Goal: Use online tool/utility: Utilize a website feature to perform a specific function

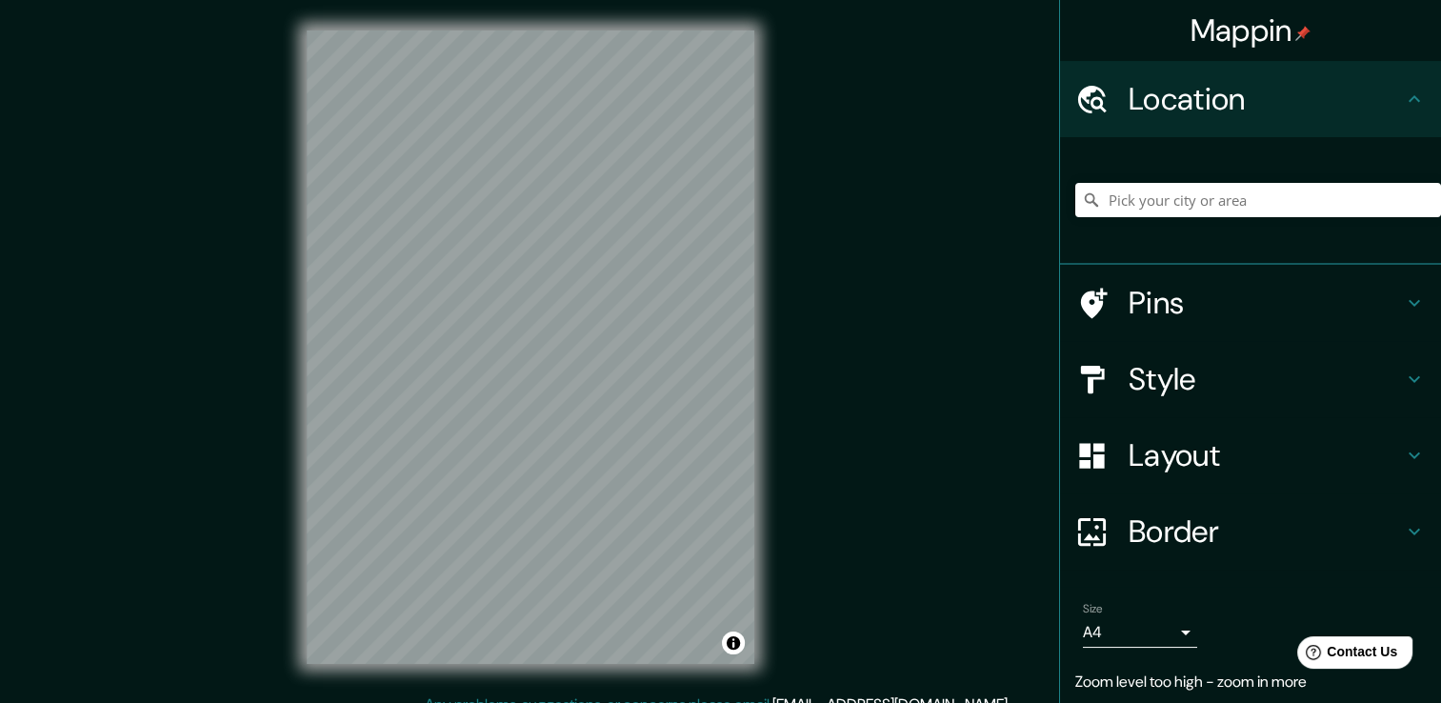
click at [220, 152] on div "Mappin Location Pins Style Layout Border Choose a border. Hint : you can make l…" at bounding box center [720, 362] width 1441 height 724
click at [1168, 198] on input "Pick your city or area" at bounding box center [1258, 200] width 366 height 34
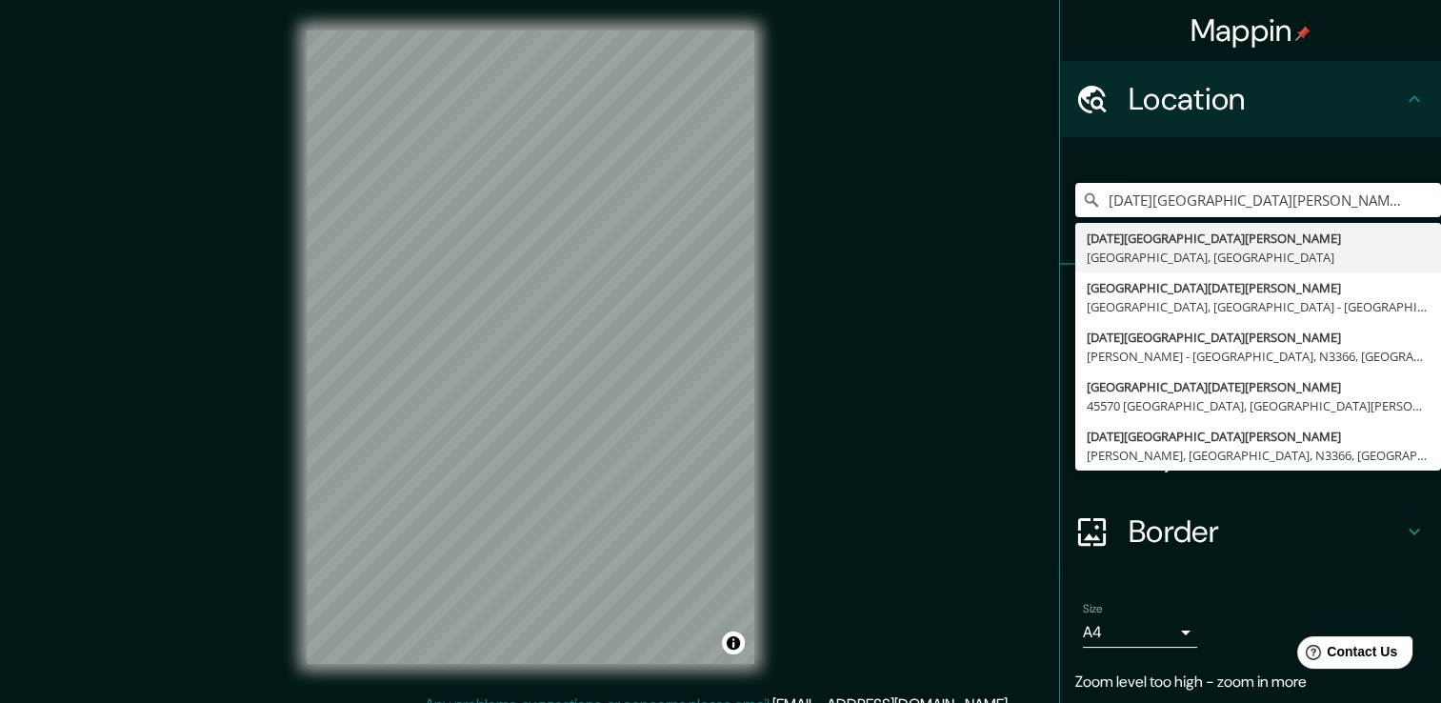
type input "[DATE][GEOGRAPHIC_DATA][PERSON_NAME], [GEOGRAPHIC_DATA], [GEOGRAPHIC_DATA]"
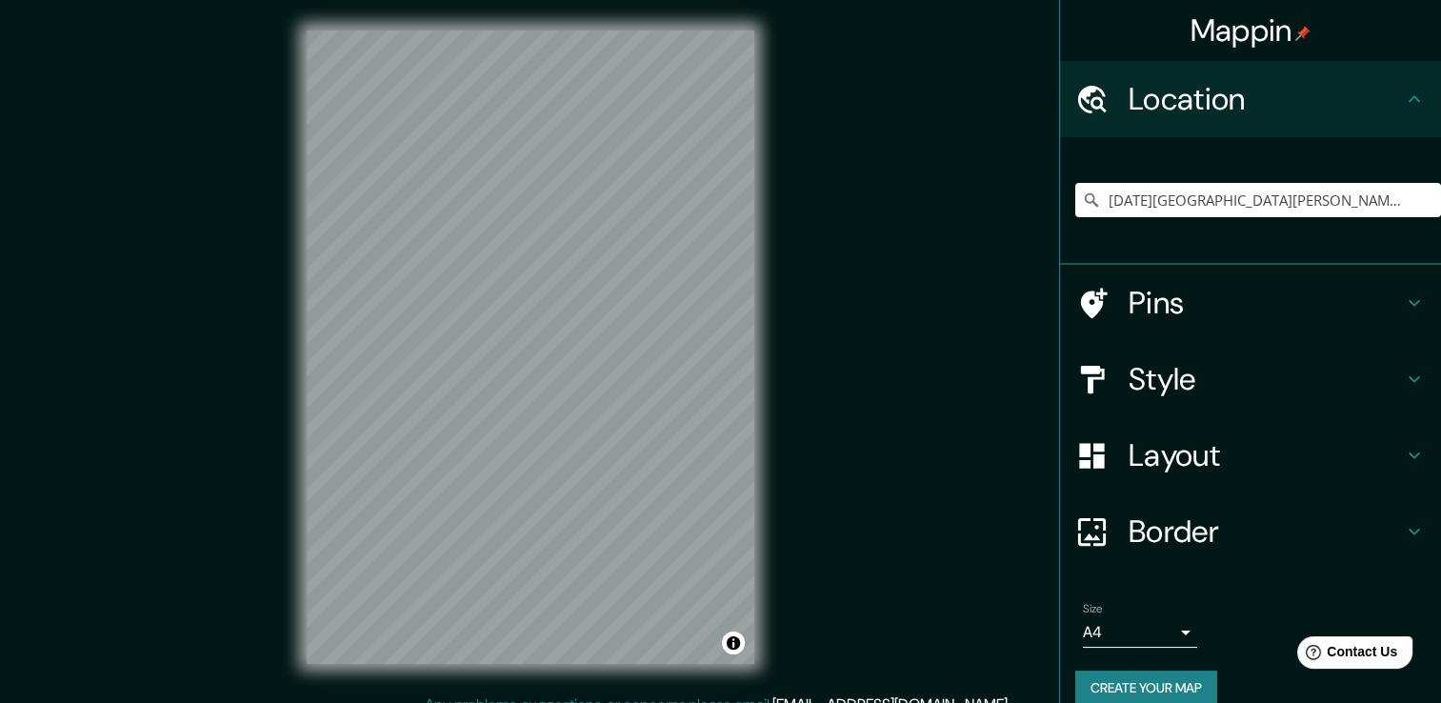
click at [1170, 369] on h4 "Style" at bounding box center [1266, 379] width 274 height 38
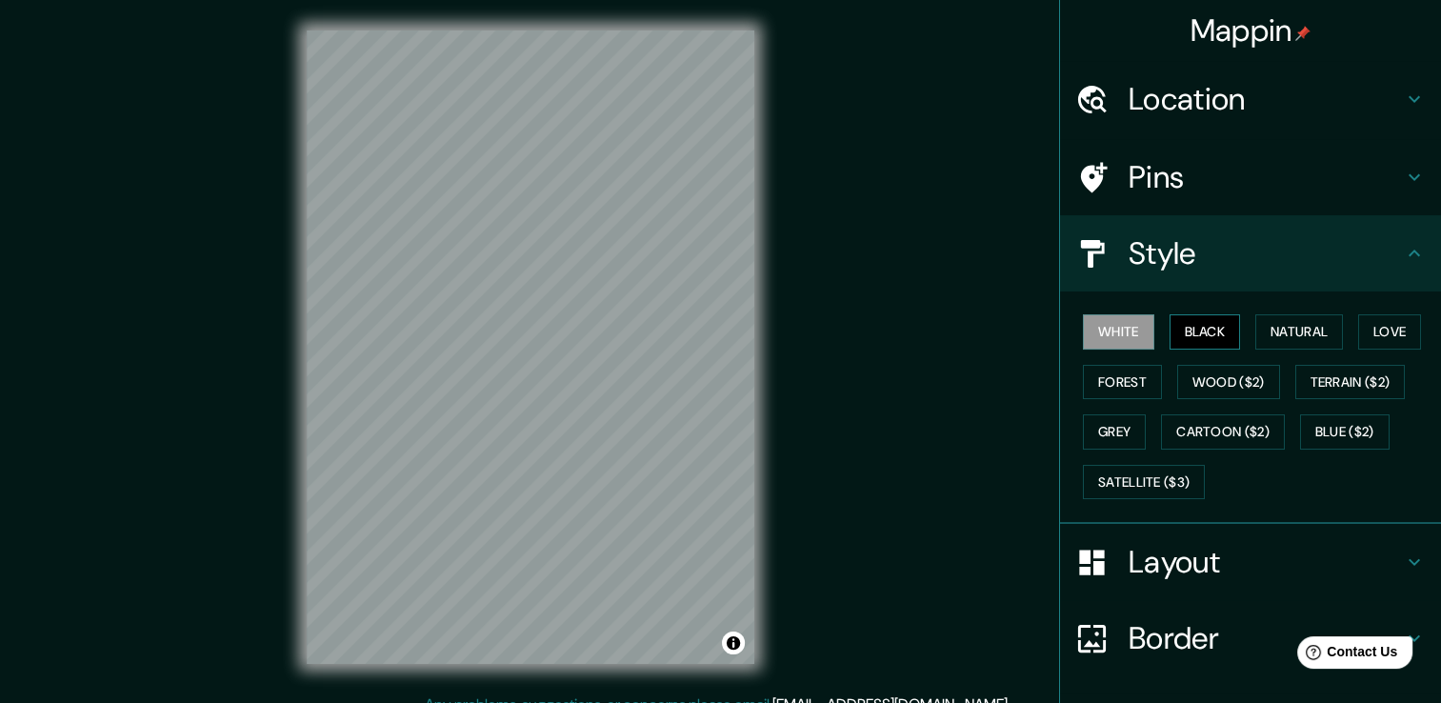
click at [1191, 328] on button "Black" at bounding box center [1205, 331] width 71 height 35
click at [1315, 330] on button "Natural" at bounding box center [1299, 331] width 88 height 35
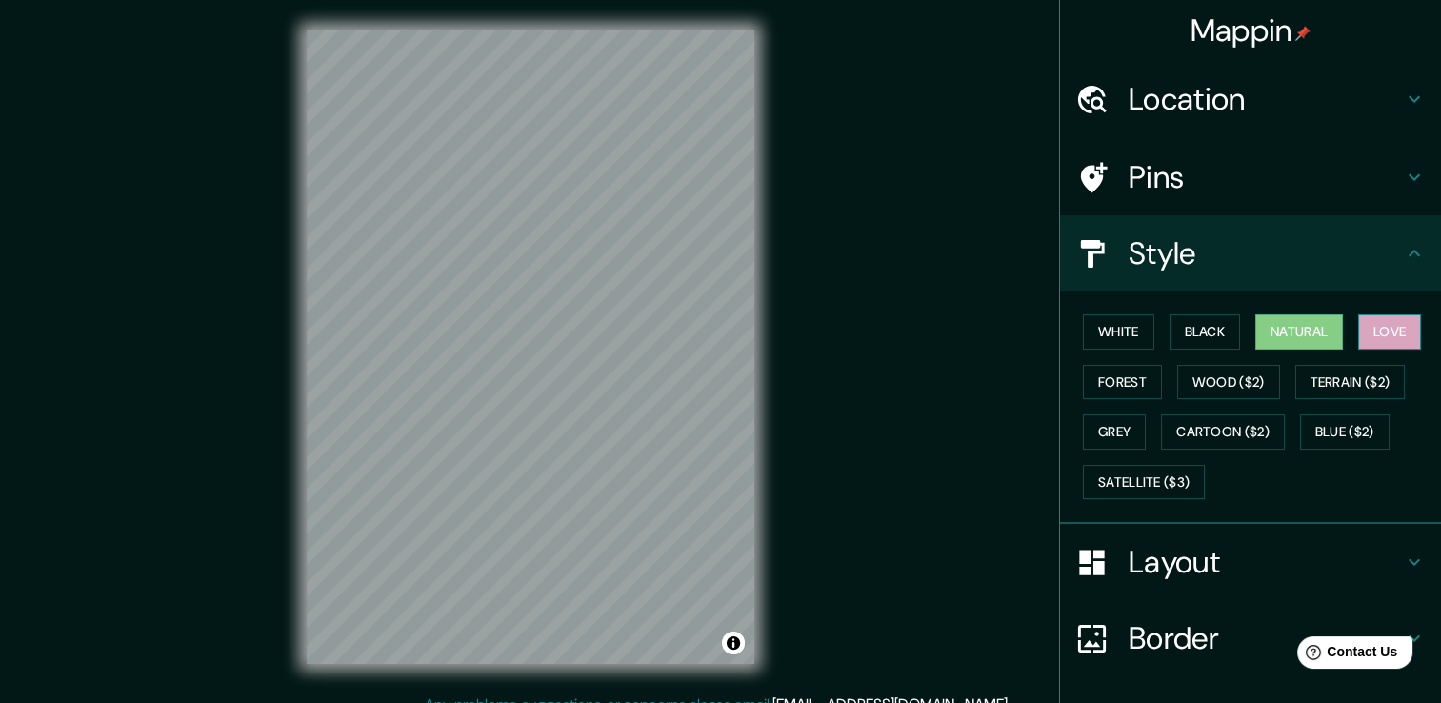
click at [1403, 332] on button "Love" at bounding box center [1389, 331] width 63 height 35
click at [1097, 379] on button "Forest" at bounding box center [1122, 382] width 79 height 35
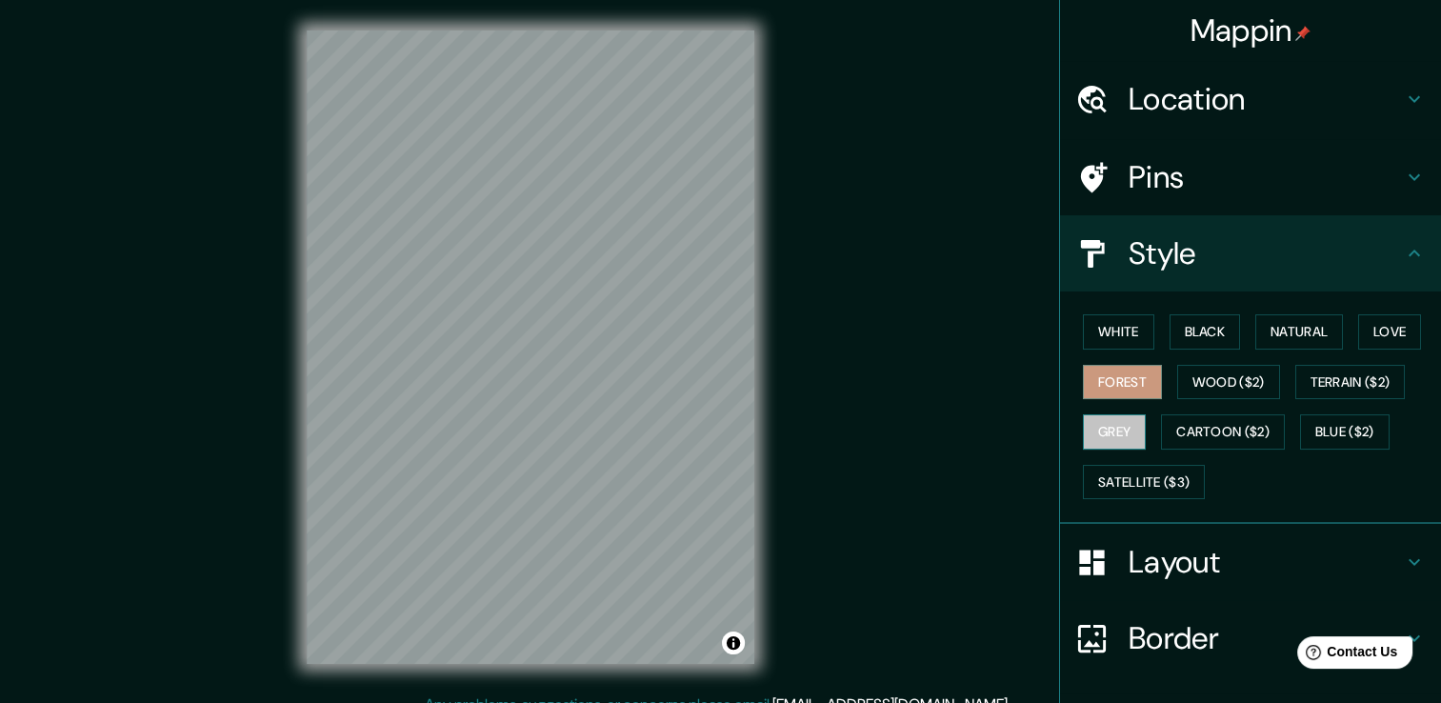
click at [1112, 430] on button "Grey" at bounding box center [1114, 431] width 63 height 35
click at [1086, 329] on button "White" at bounding box center [1118, 331] width 71 height 35
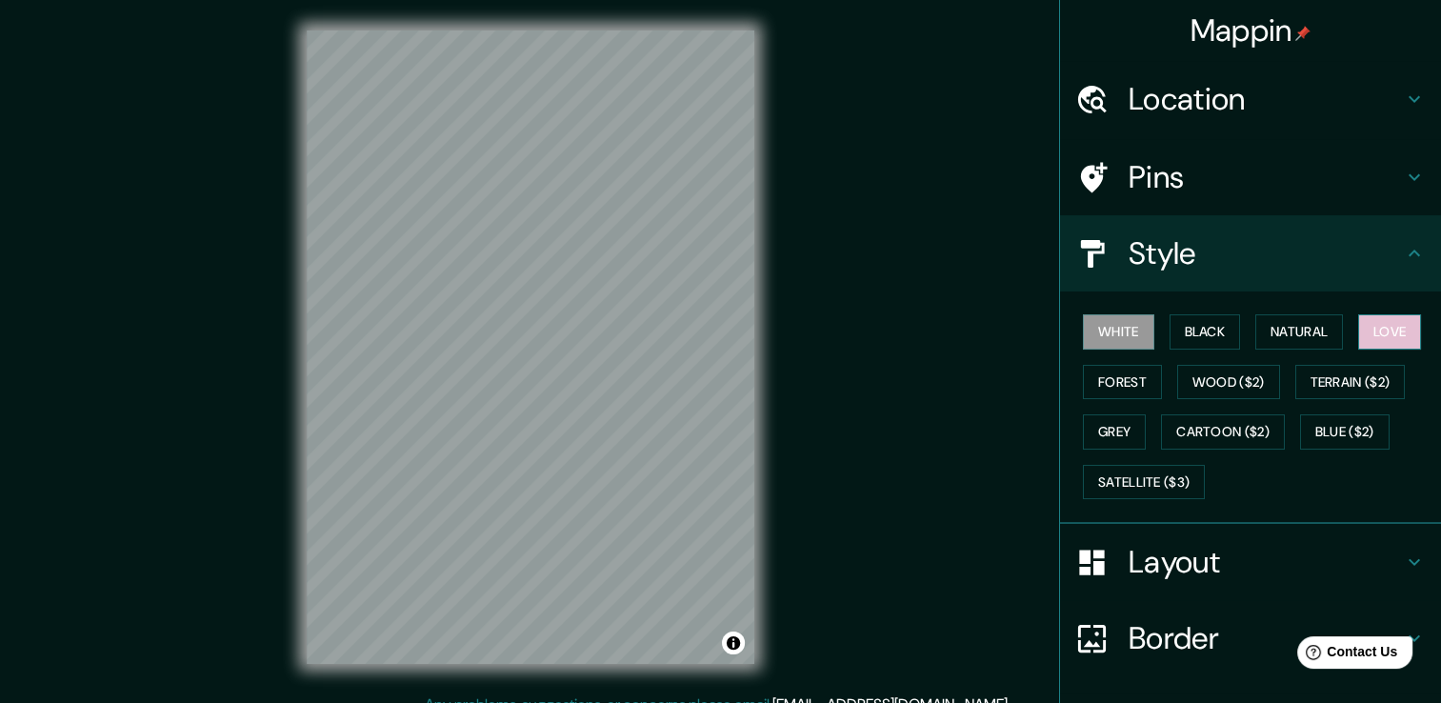
click at [1391, 330] on button "Love" at bounding box center [1389, 331] width 63 height 35
click at [1088, 434] on button "Grey" at bounding box center [1114, 431] width 63 height 35
click at [1123, 324] on button "White" at bounding box center [1118, 331] width 71 height 35
click at [1210, 339] on button "Black" at bounding box center [1205, 331] width 71 height 35
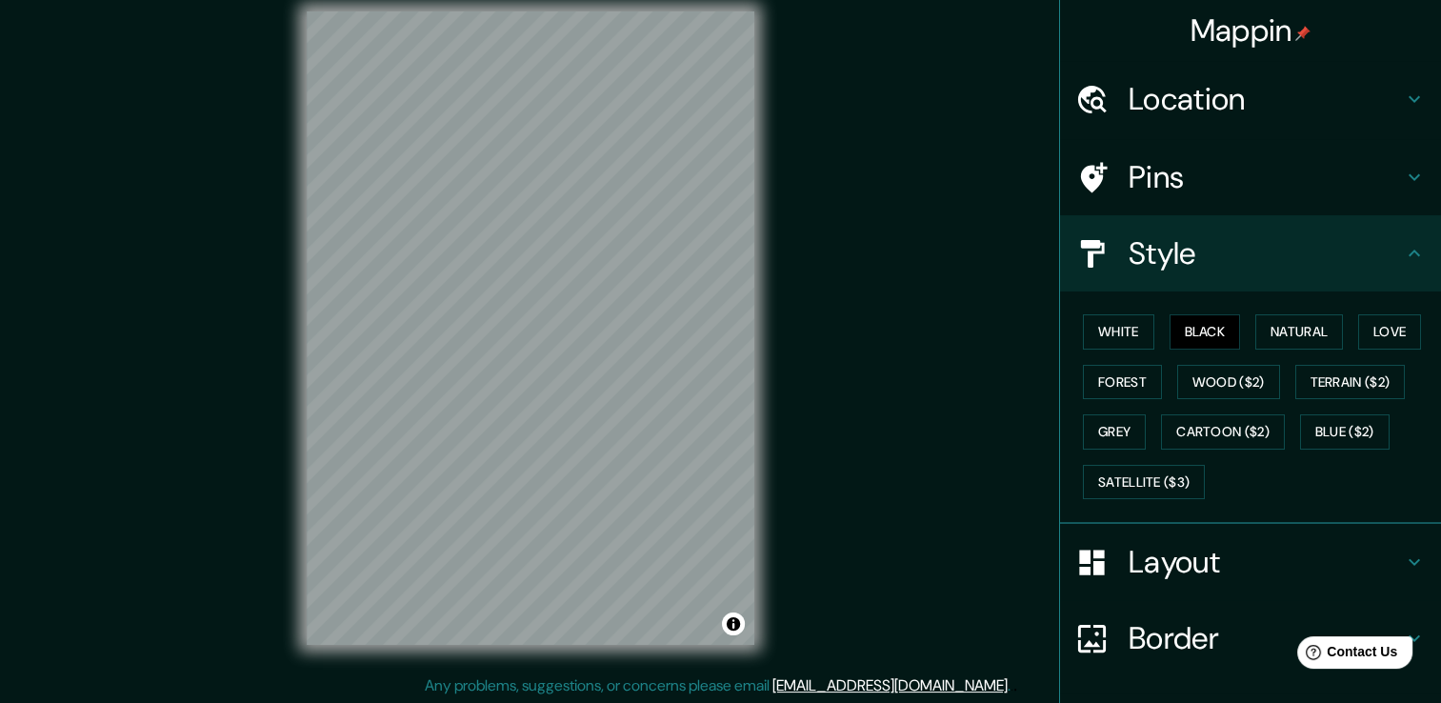
scroll to position [21, 0]
click at [1196, 631] on h4 "Border" at bounding box center [1266, 638] width 274 height 38
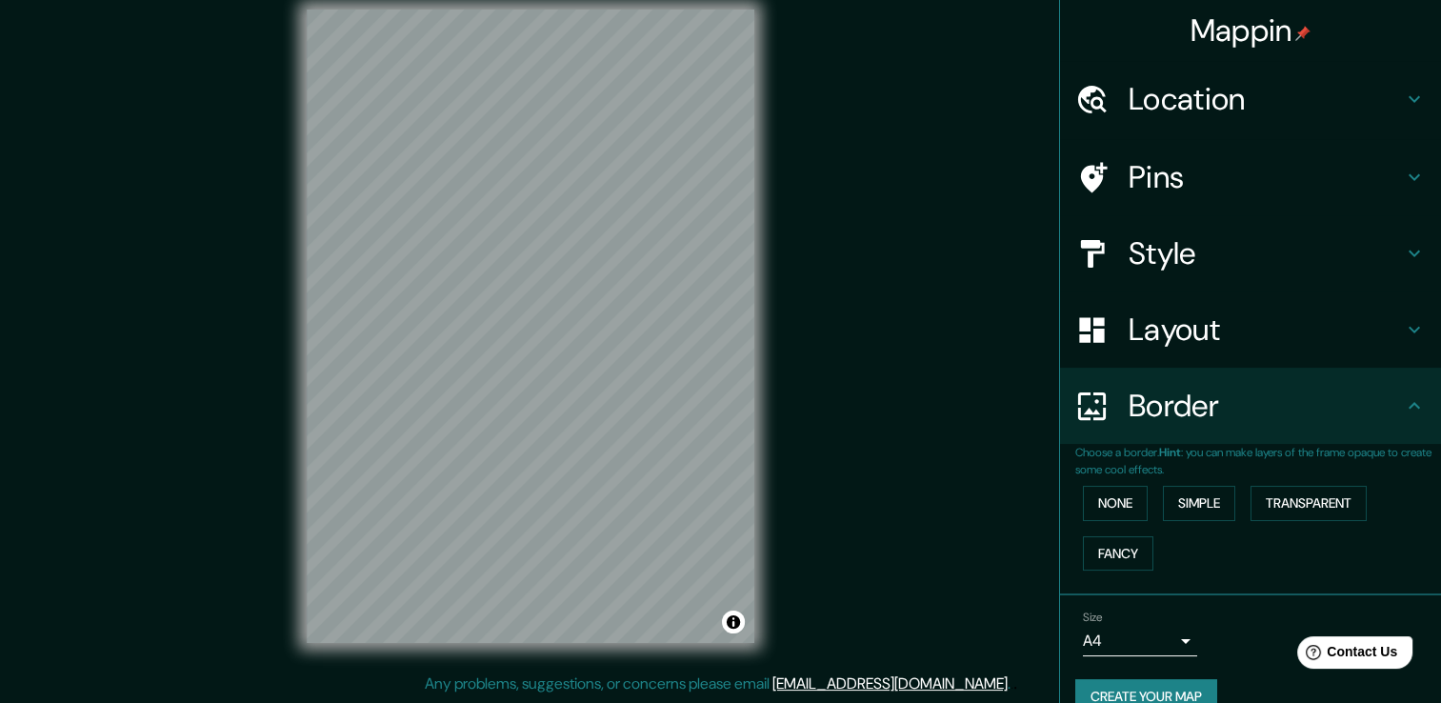
click at [1150, 638] on body "Mappin Location [DATE][GEOGRAPHIC_DATA][PERSON_NAME], [GEOGRAPHIC_DATA], [GEOGR…" at bounding box center [720, 330] width 1441 height 703
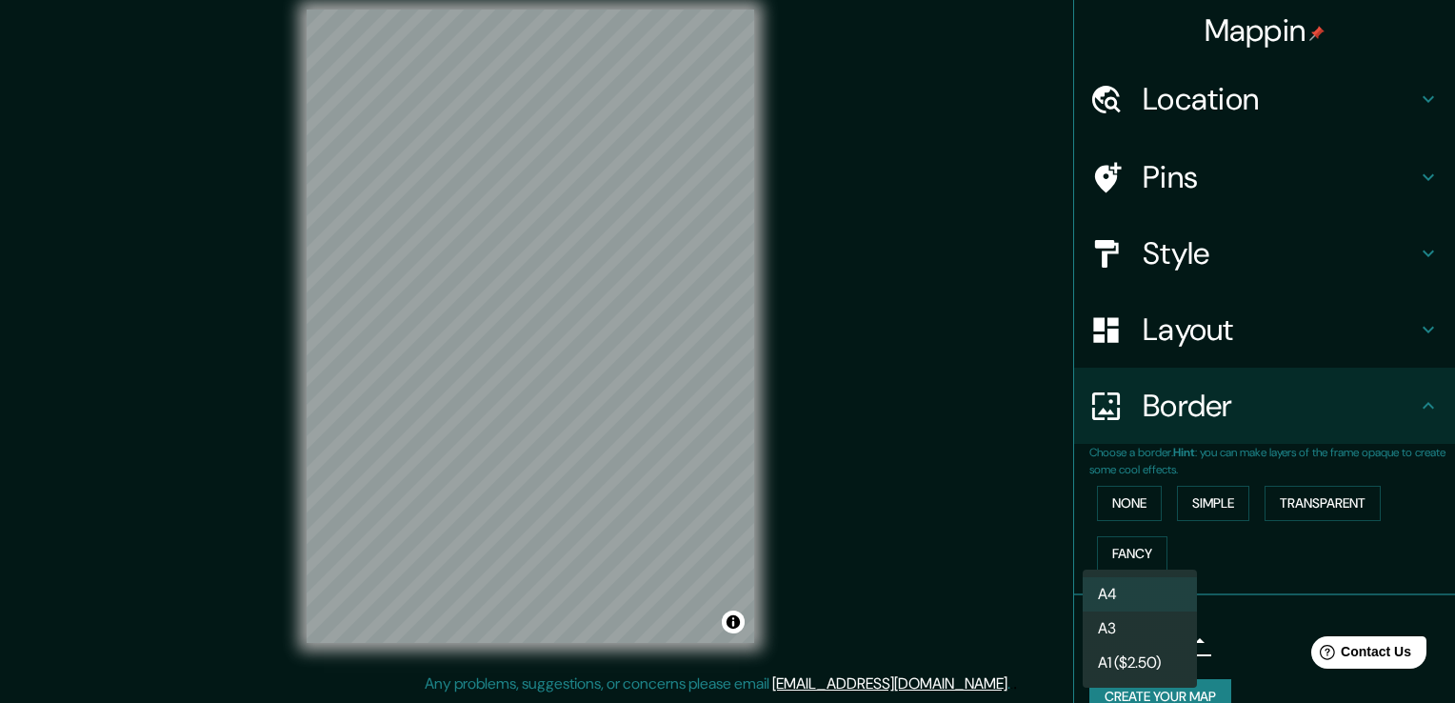
click at [971, 566] on div at bounding box center [727, 351] width 1455 height 703
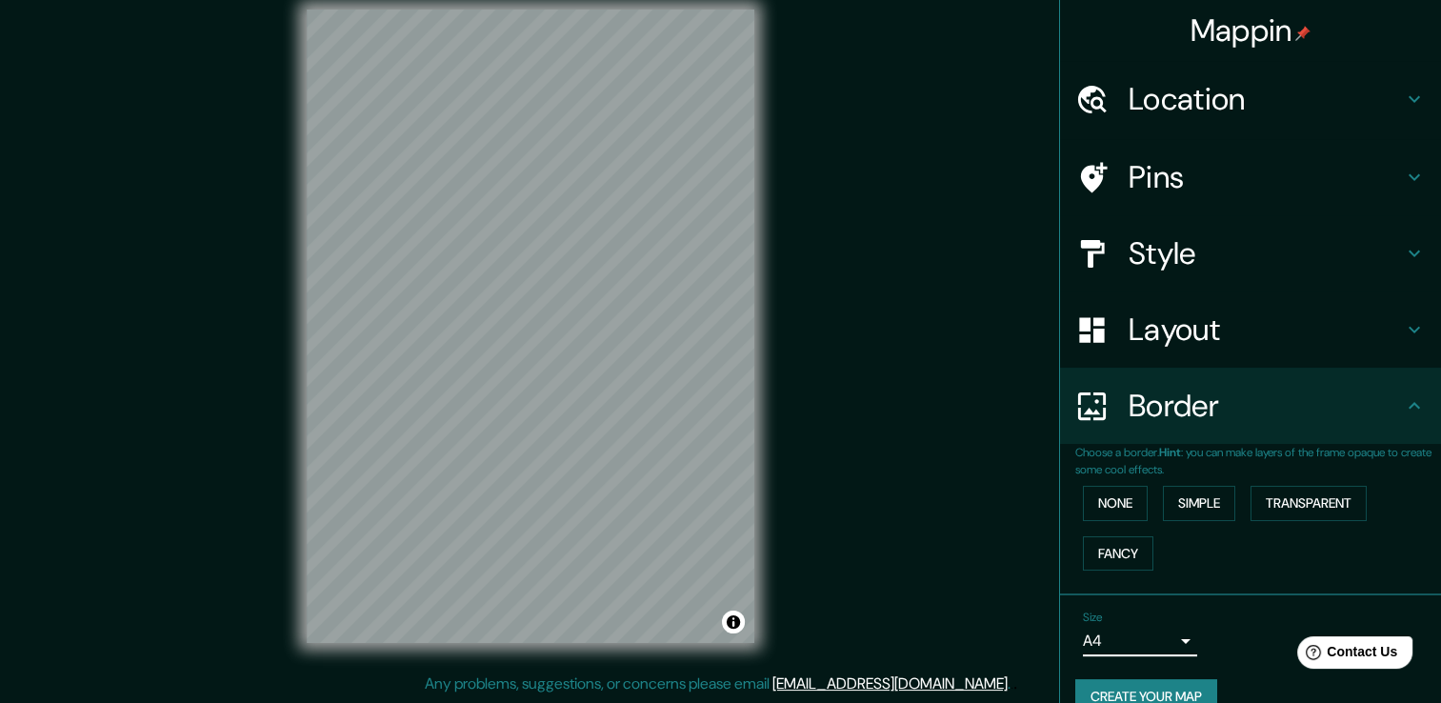
click at [1219, 246] on h4 "Style" at bounding box center [1266, 253] width 274 height 38
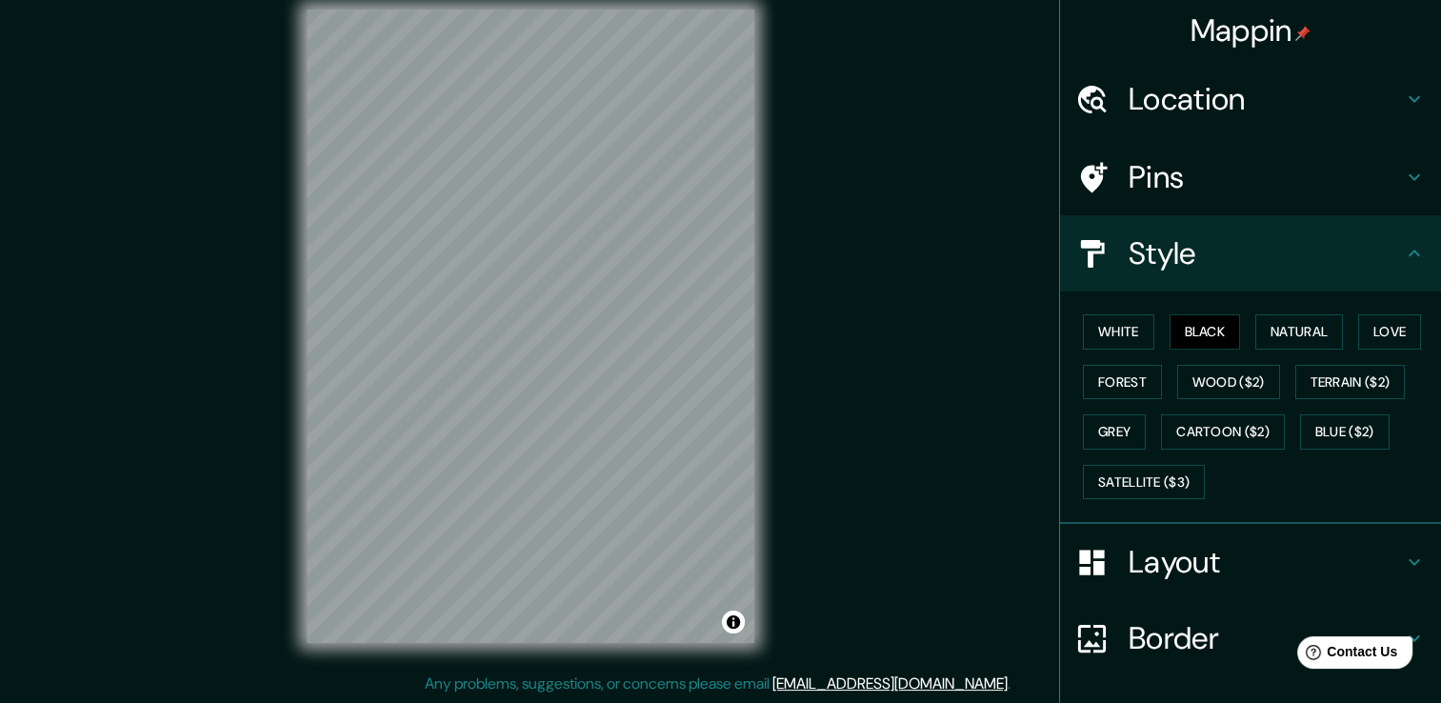
click at [1235, 181] on h4 "Pins" at bounding box center [1266, 177] width 274 height 38
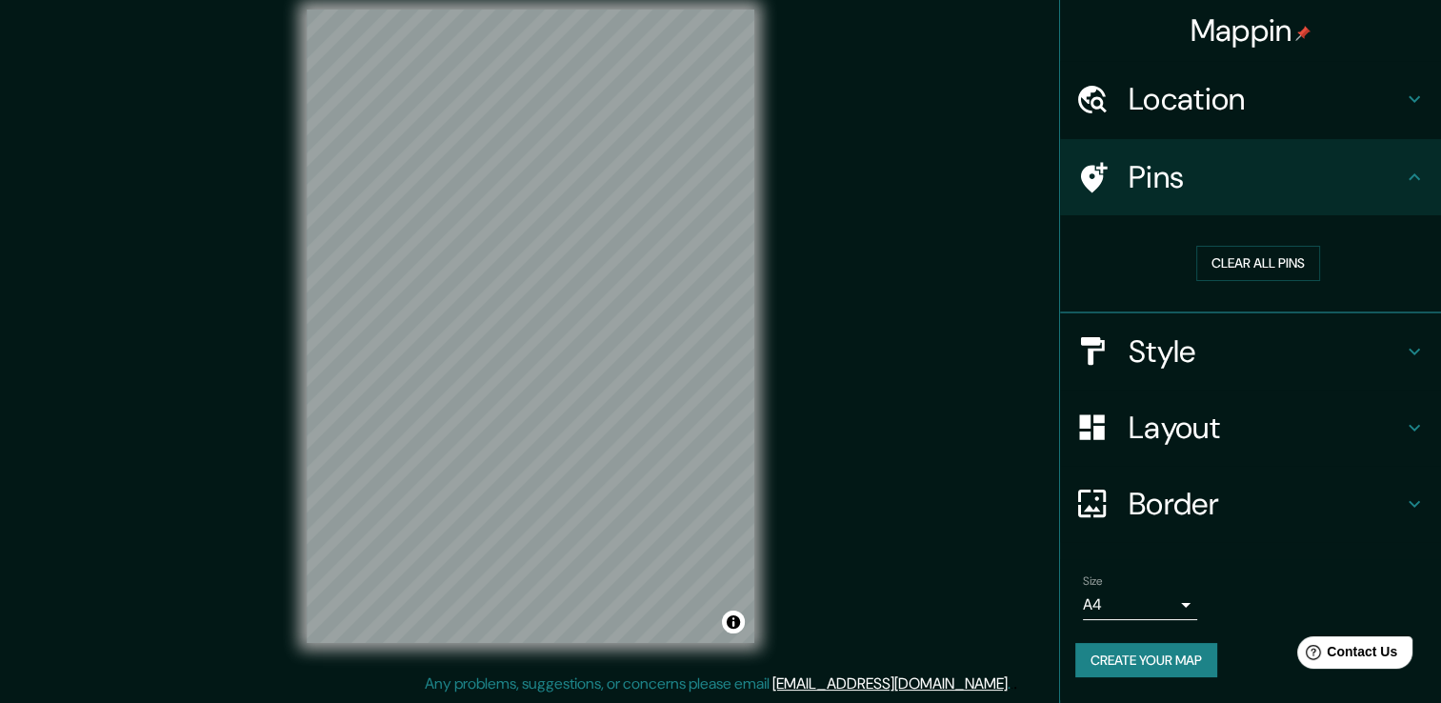
click at [1239, 432] on h4 "Layout" at bounding box center [1266, 428] width 274 height 38
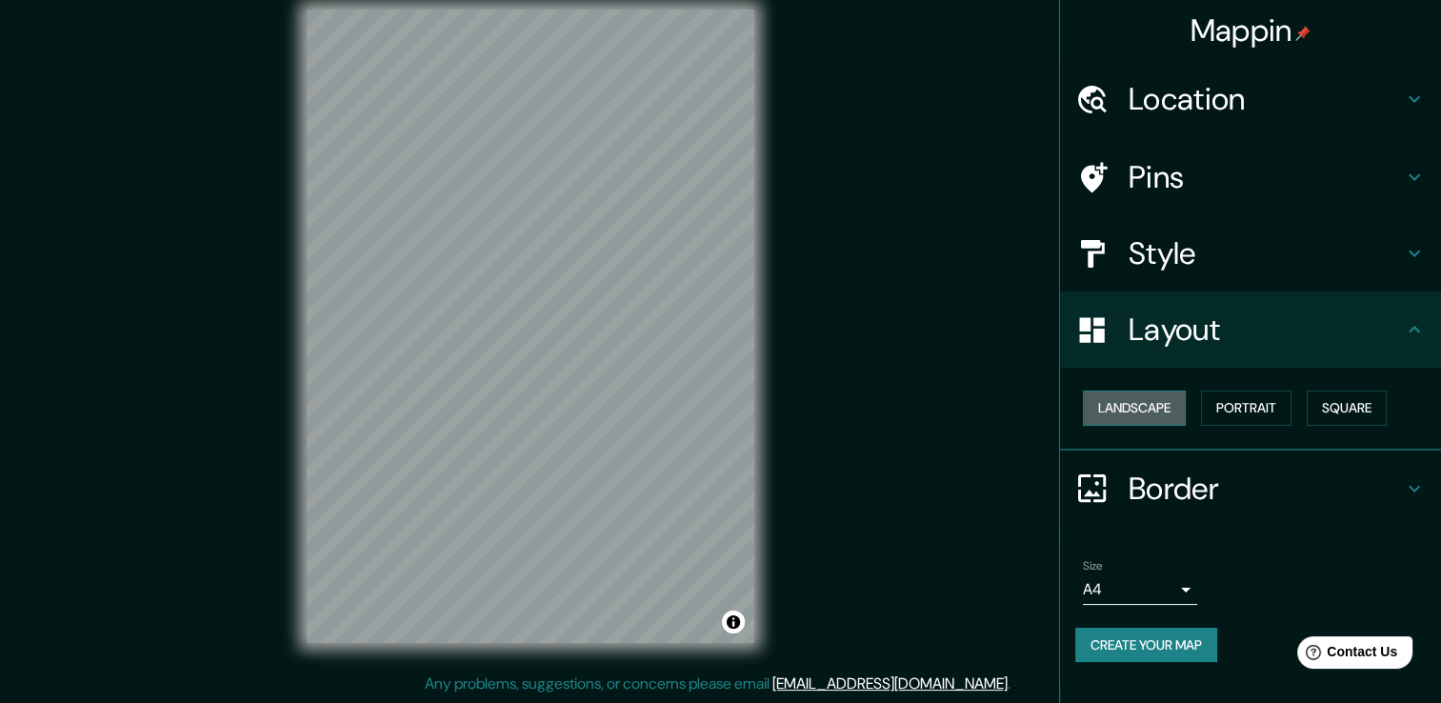
click at [1124, 410] on button "Landscape" at bounding box center [1134, 407] width 103 height 35
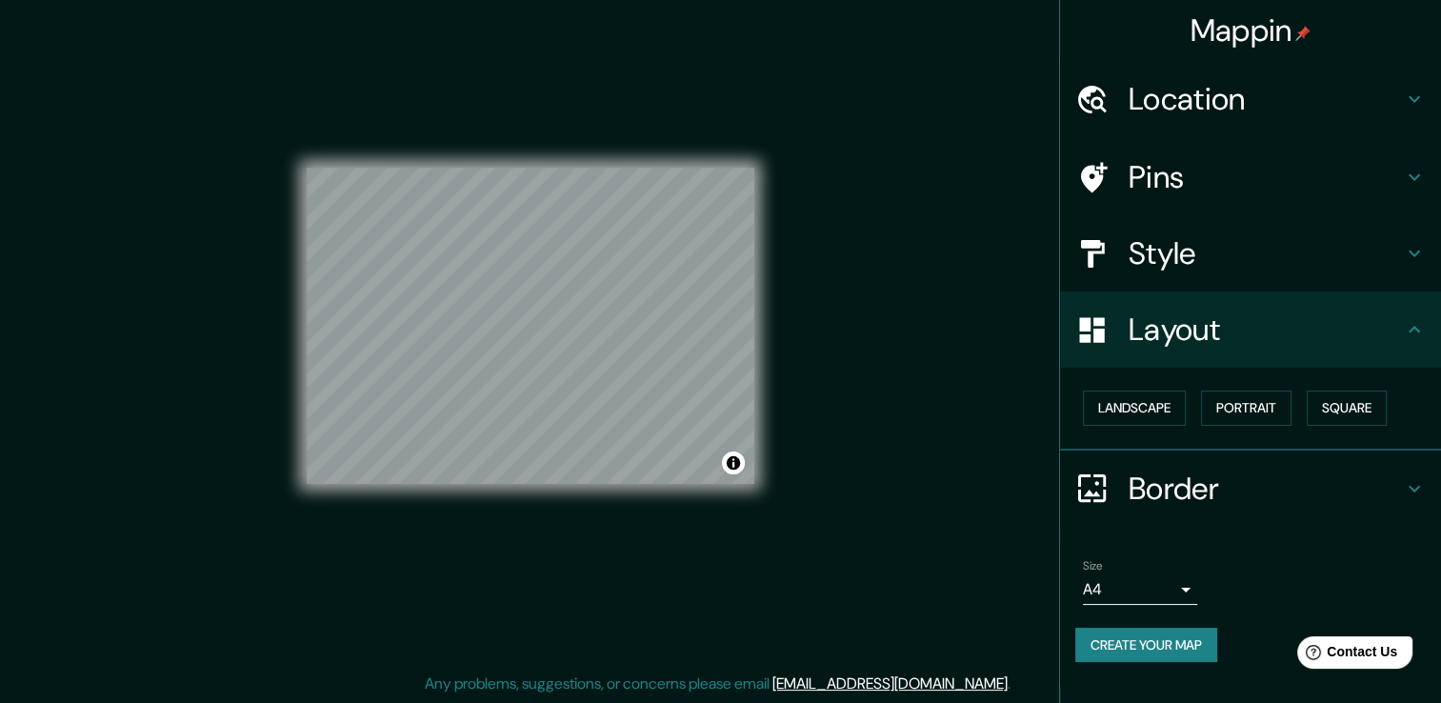
click at [1197, 247] on h4 "Style" at bounding box center [1266, 253] width 274 height 38
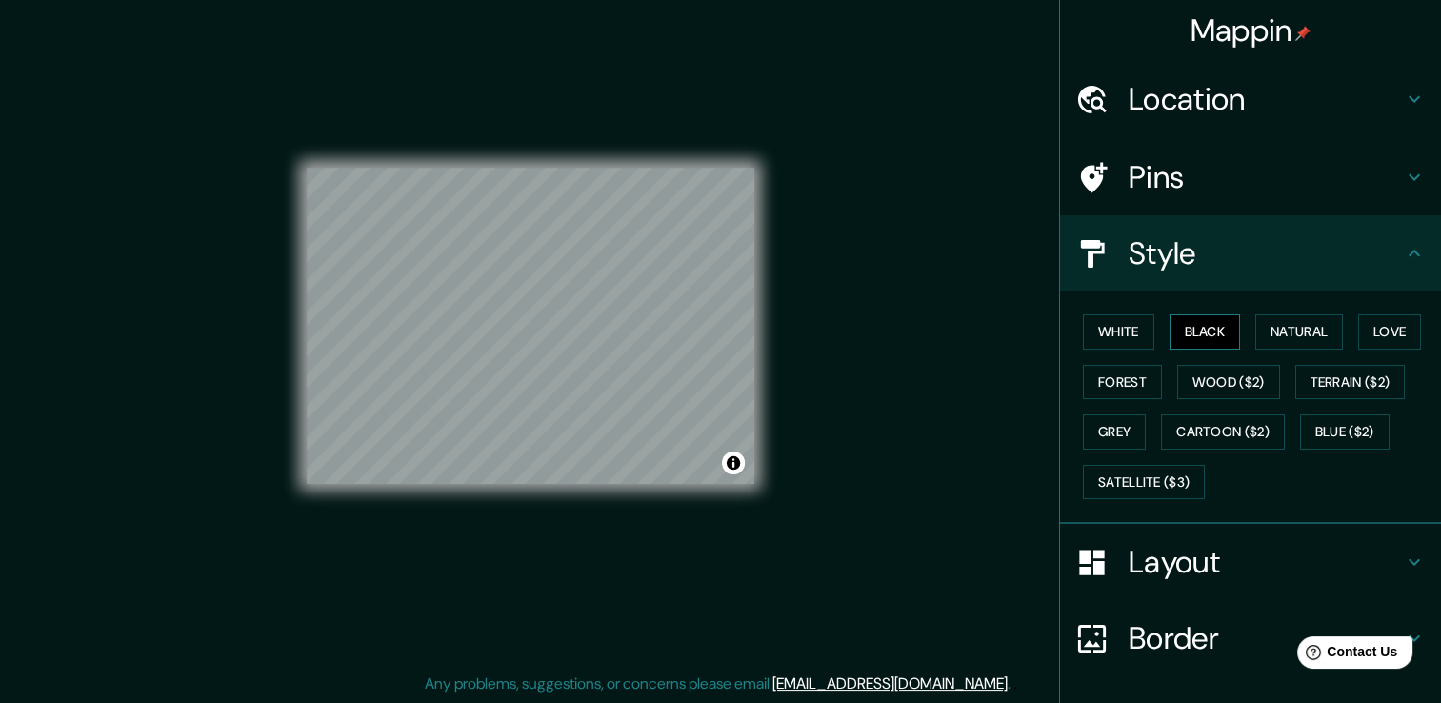
click at [1190, 335] on button "Black" at bounding box center [1205, 331] width 71 height 35
click at [1270, 341] on button "Natural" at bounding box center [1299, 331] width 88 height 35
click at [1128, 372] on button "Forest" at bounding box center [1122, 382] width 79 height 35
click at [1109, 421] on button "Grey" at bounding box center [1114, 431] width 63 height 35
click at [1299, 319] on button "Natural" at bounding box center [1299, 331] width 88 height 35
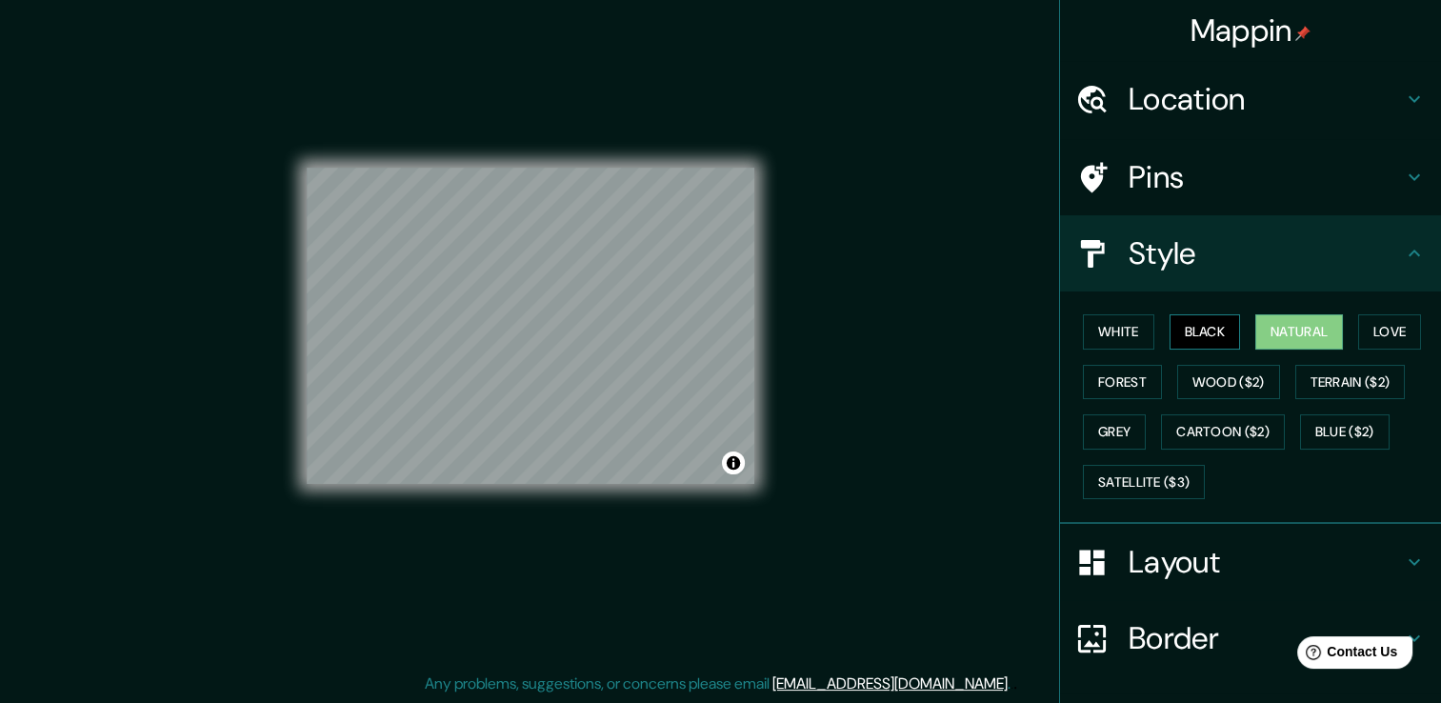
click at [1196, 326] on button "Black" at bounding box center [1205, 331] width 71 height 35
click at [1110, 322] on button "White" at bounding box center [1118, 331] width 71 height 35
